Goal: Contribute content: Add original content to the website for others to see

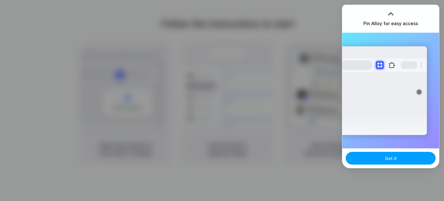
click at [399, 161] on button "Got it" at bounding box center [391, 158] width 90 height 13
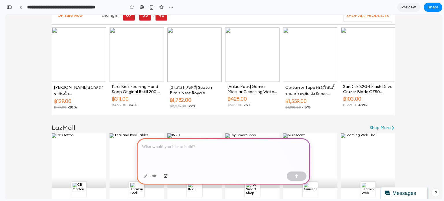
scroll to position [224, 0]
click at [160, 143] on p at bounding box center [223, 146] width 163 height 7
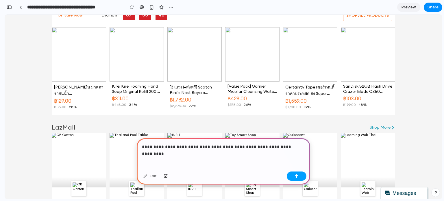
click at [299, 178] on button "button" at bounding box center [297, 175] width 20 height 9
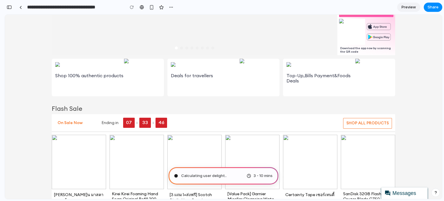
scroll to position [114, 0]
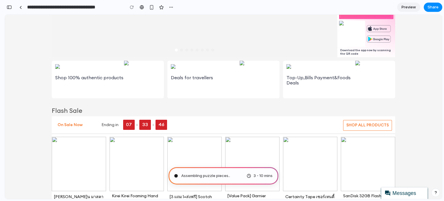
click at [214, 175] on span "Assembling puzzle pieces .." at bounding box center [205, 176] width 49 height 6
type input "**********"
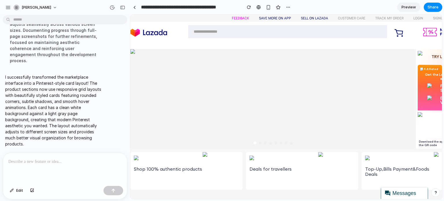
scroll to position [0, 0]
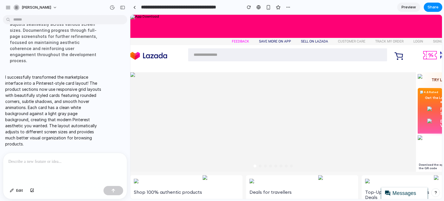
click at [408, 6] on span "Preview" at bounding box center [408, 7] width 14 height 6
